Goal: Information Seeking & Learning: Learn about a topic

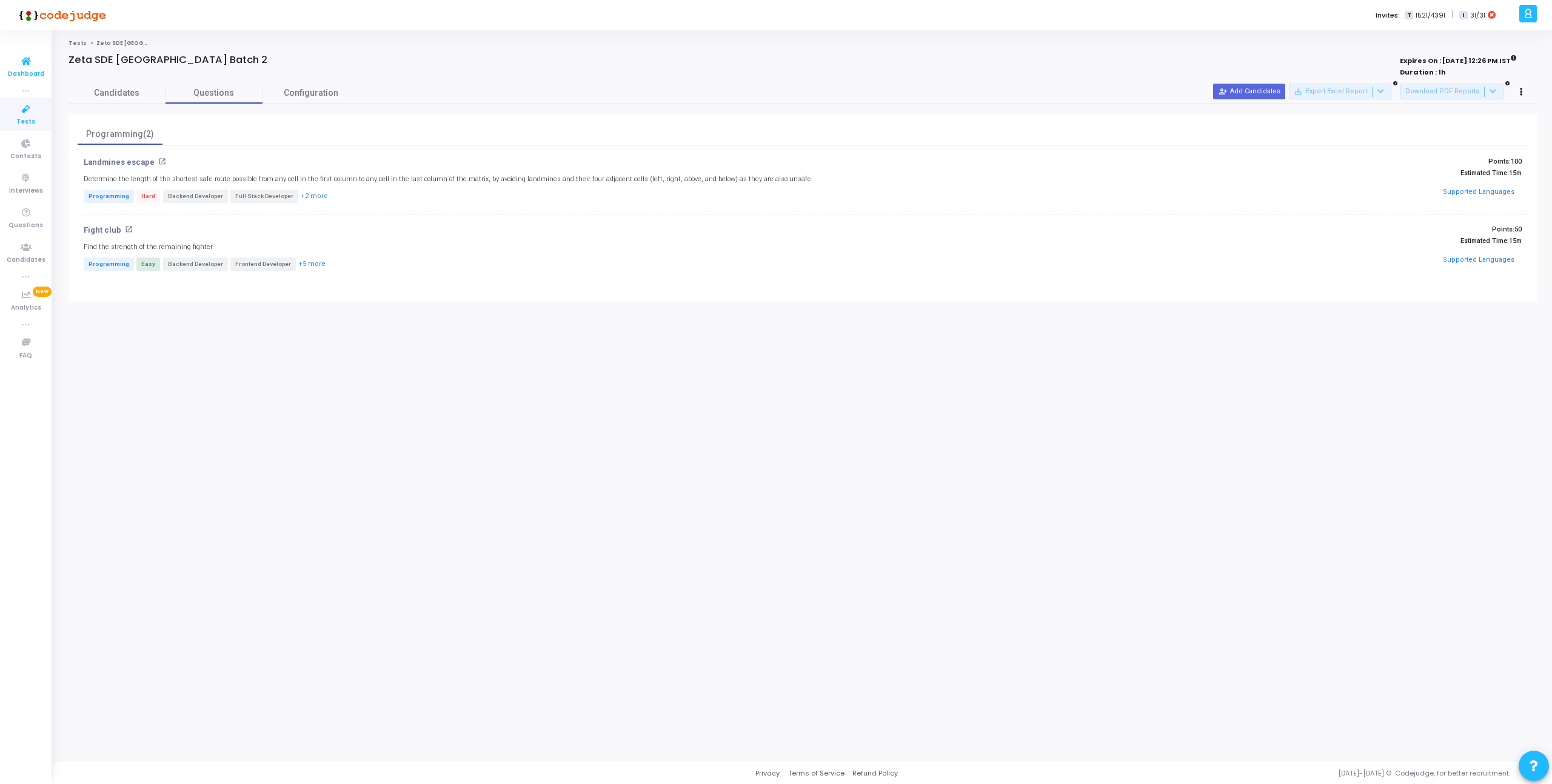
click at [18, 70] on span "Dashboard" at bounding box center [26, 74] width 36 height 10
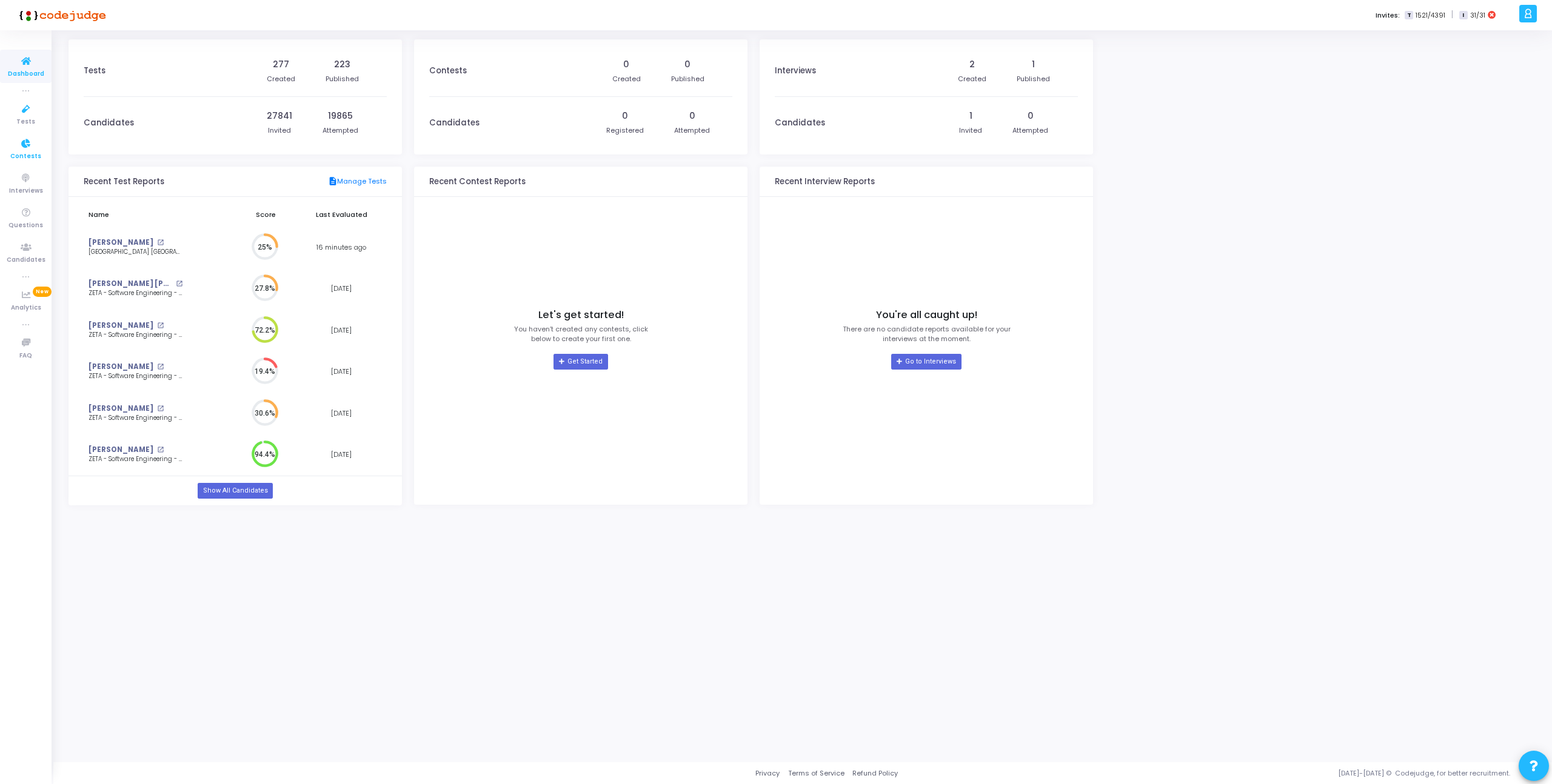
click at [24, 140] on icon at bounding box center [26, 144] width 26 height 15
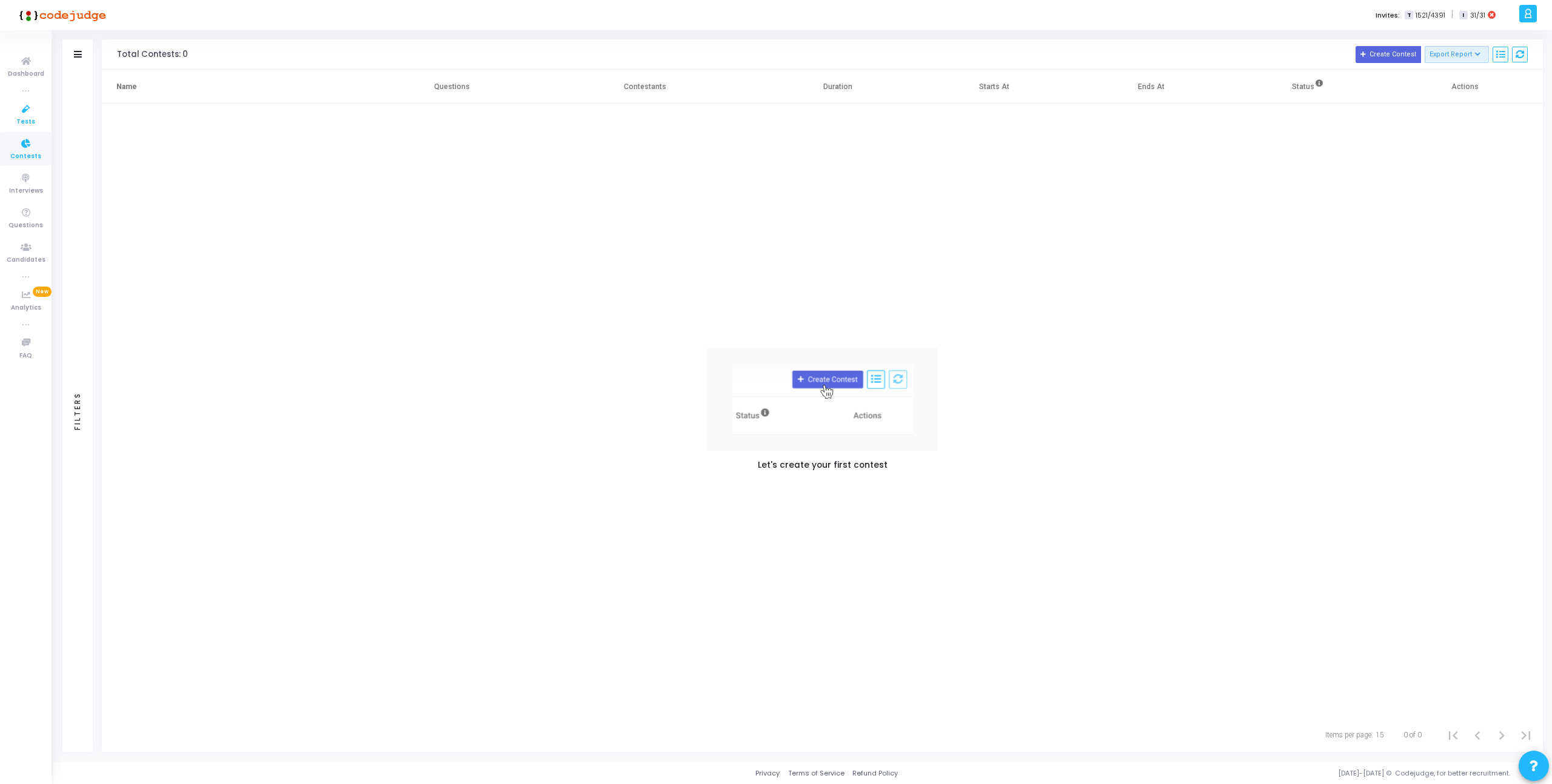
click at [26, 113] on icon at bounding box center [26, 109] width 26 height 15
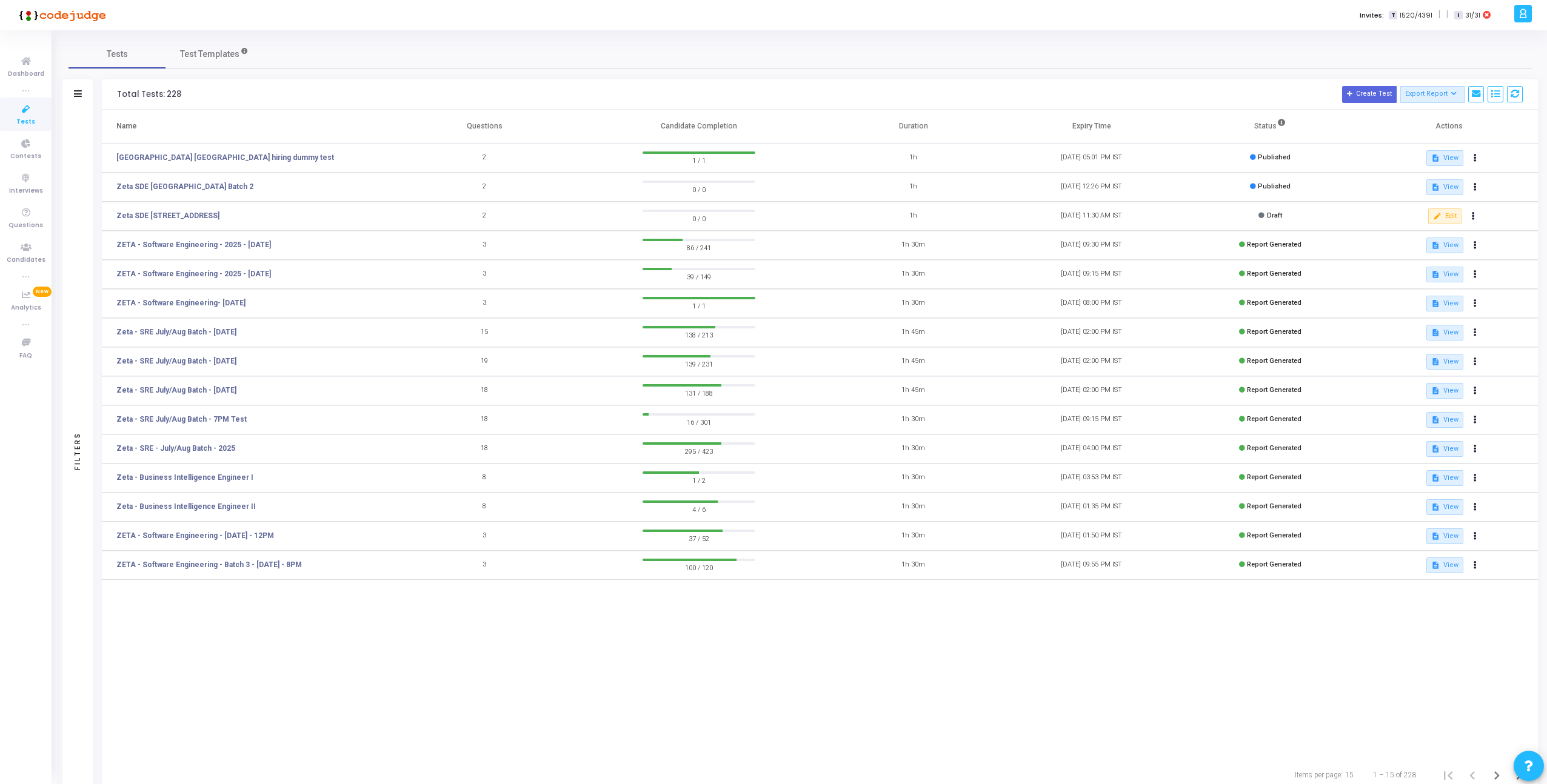
click at [515, 666] on div "Name Questions Candidate Completion Duration Expiry Time Status Actions [GEOGRA…" at bounding box center [820, 434] width 1436 height 648
click at [240, 188] on link "Zeta SDE [GEOGRAPHIC_DATA] Batch 2" at bounding box center [184, 186] width 137 height 11
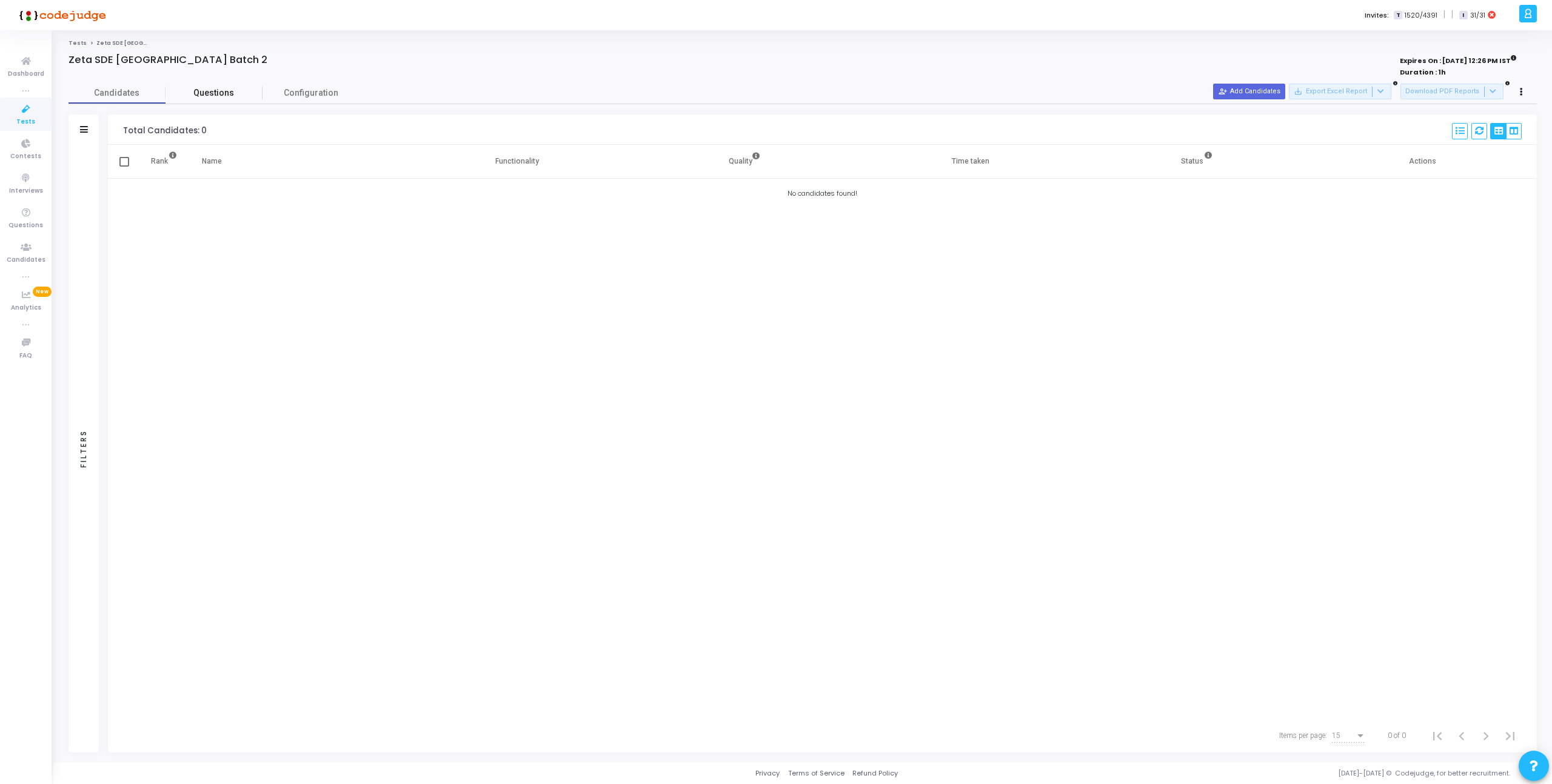
click at [222, 98] on span "Questions" at bounding box center [214, 93] width 97 height 13
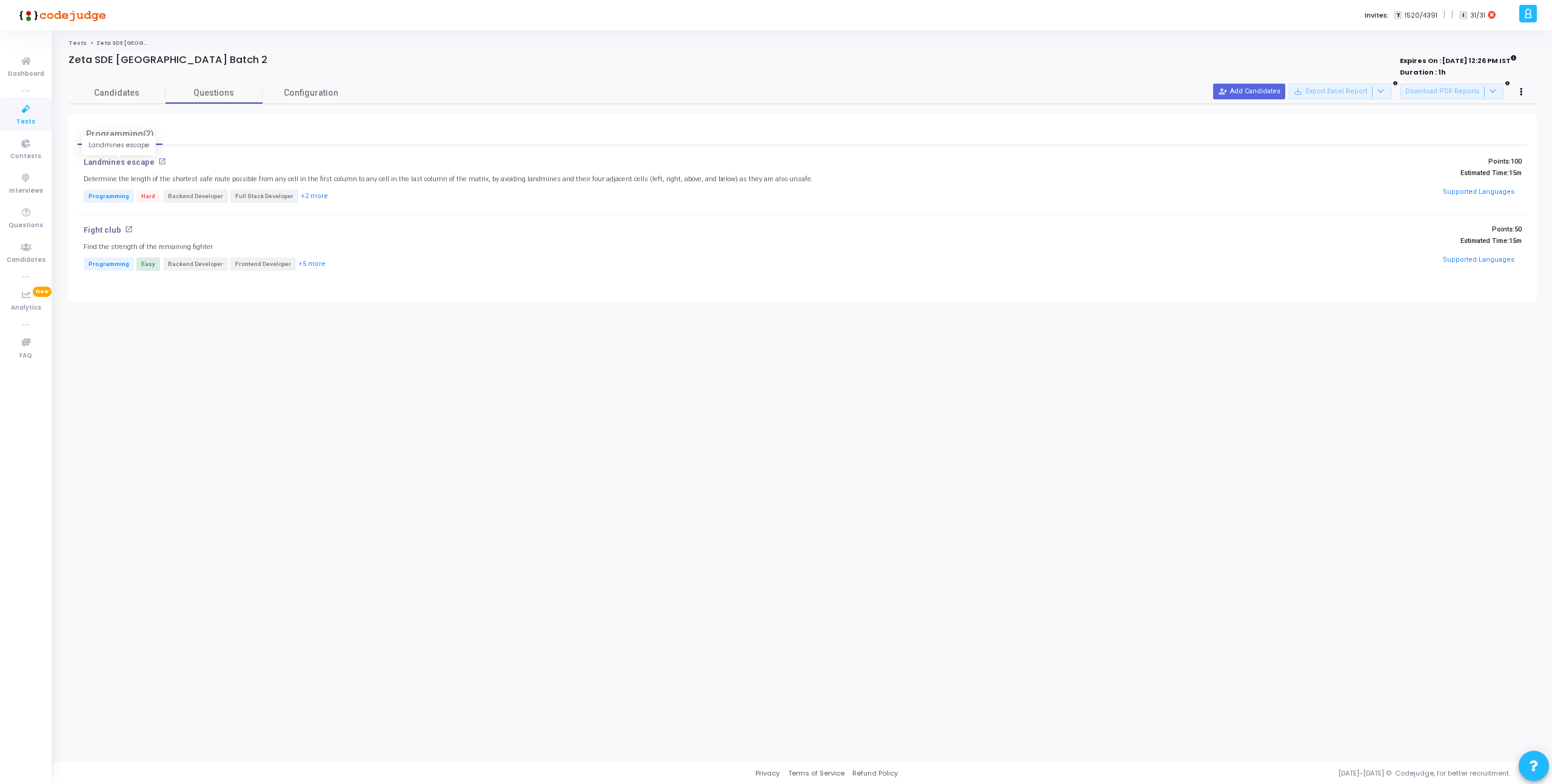
click at [115, 161] on p "Landmines escape" at bounding box center [119, 162] width 71 height 9
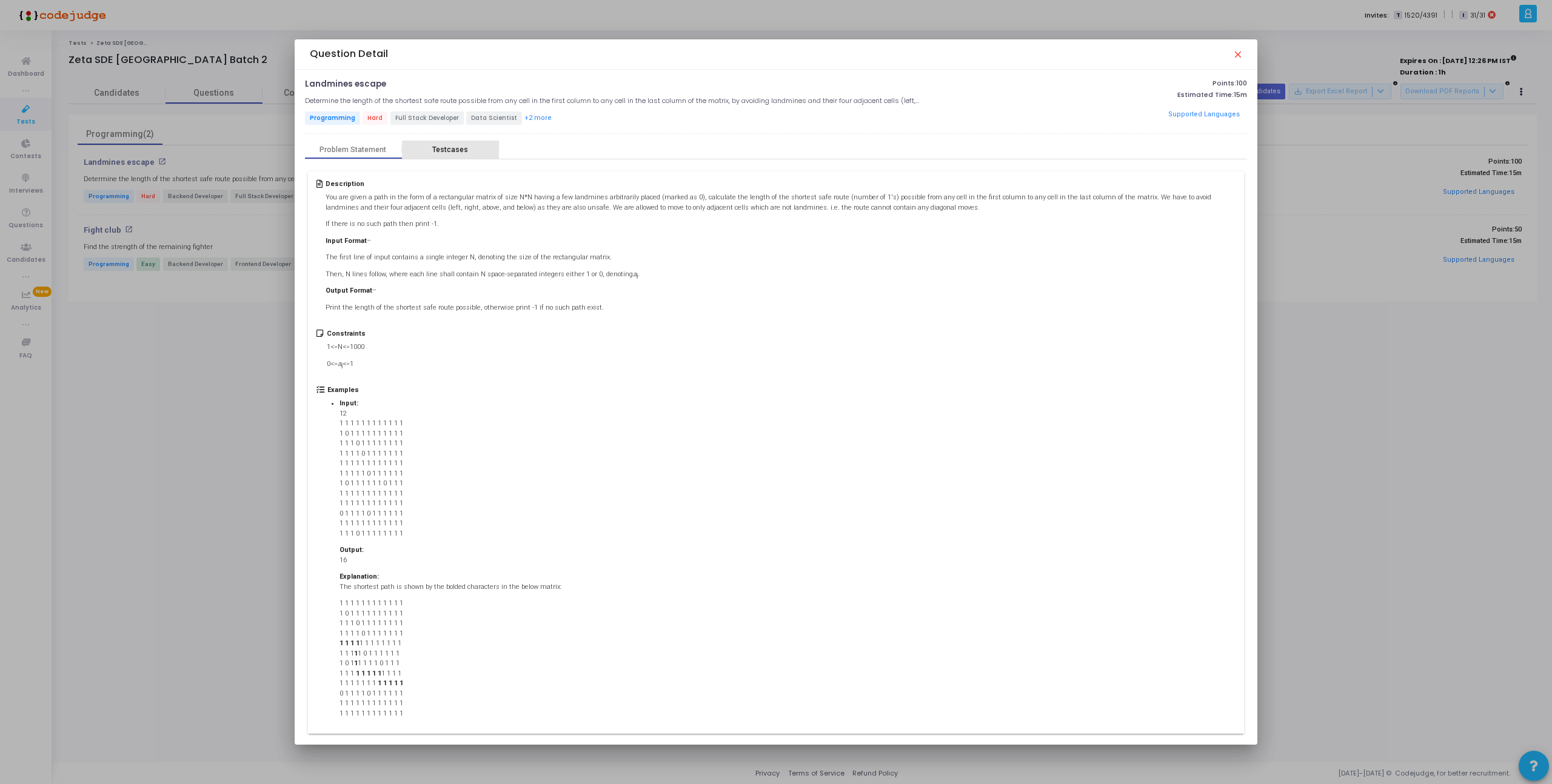
click at [446, 154] on div "Testcases" at bounding box center [451, 149] width 97 height 18
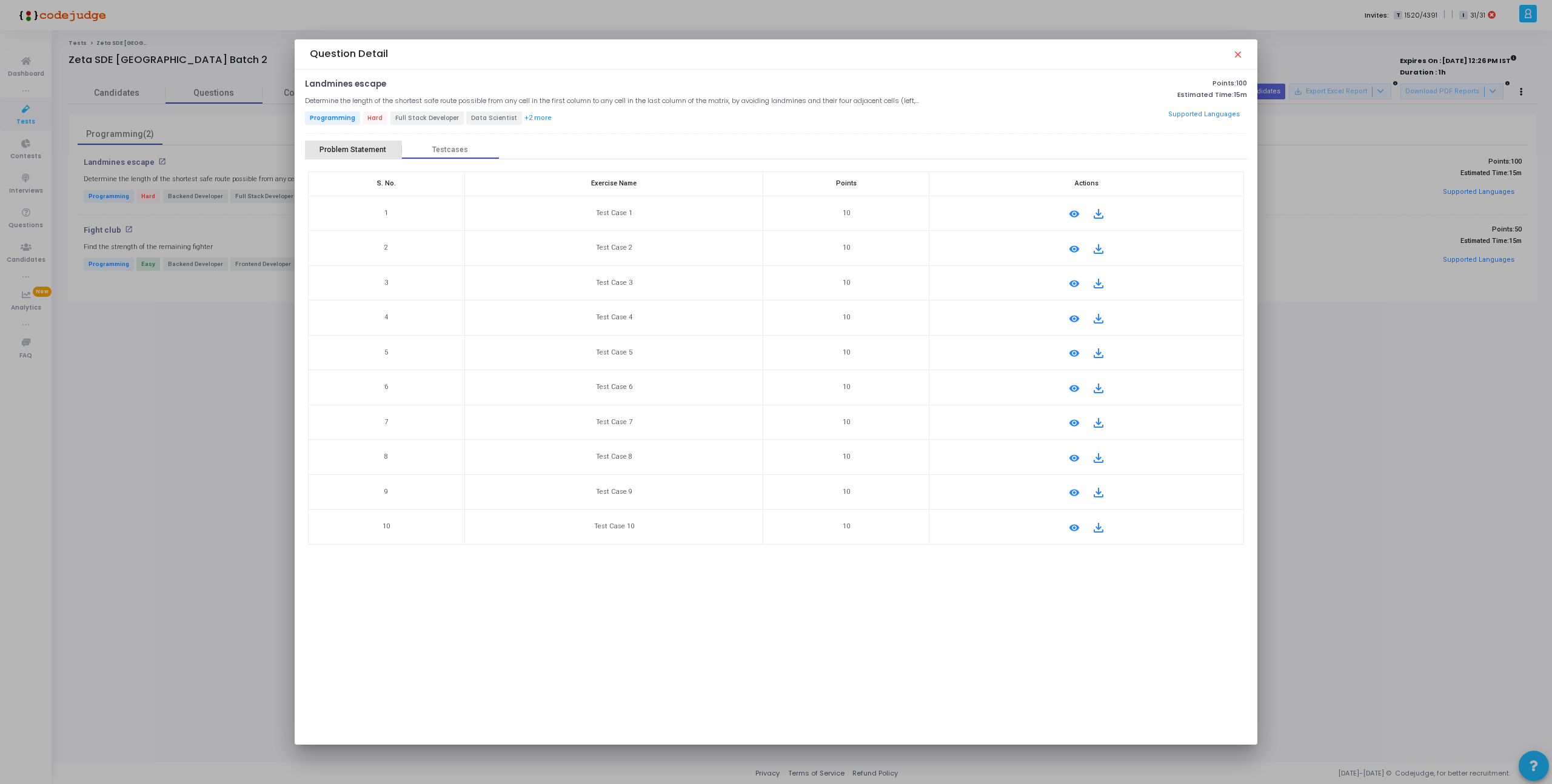
click at [381, 150] on div "Problem Statement" at bounding box center [353, 149] width 67 height 9
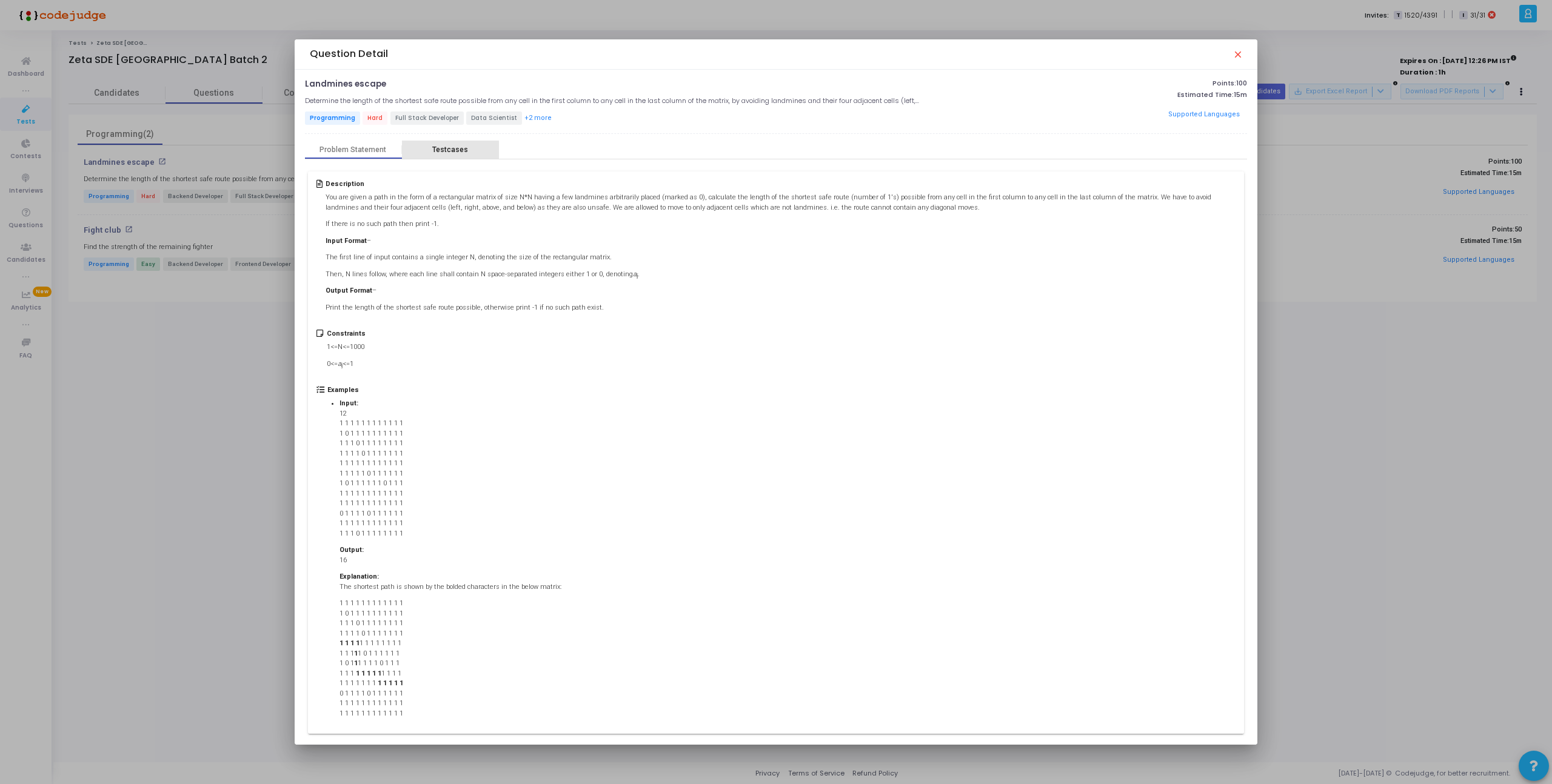
click at [461, 142] on div "Testcases" at bounding box center [451, 149] width 97 height 18
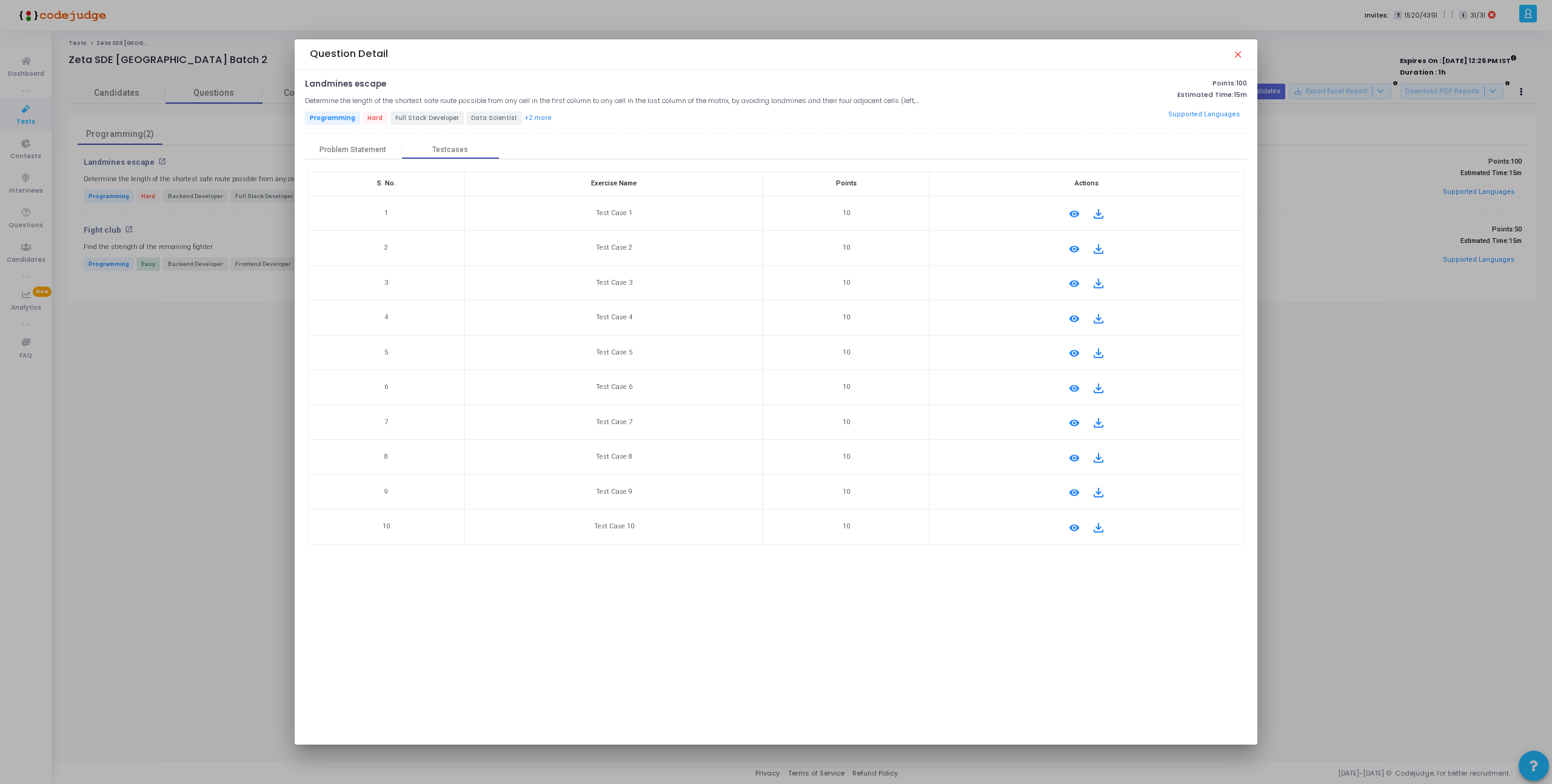
click at [1237, 56] on mat-icon "close" at bounding box center [1237, 54] width 9 height 9
